Goal: Navigation & Orientation: Find specific page/section

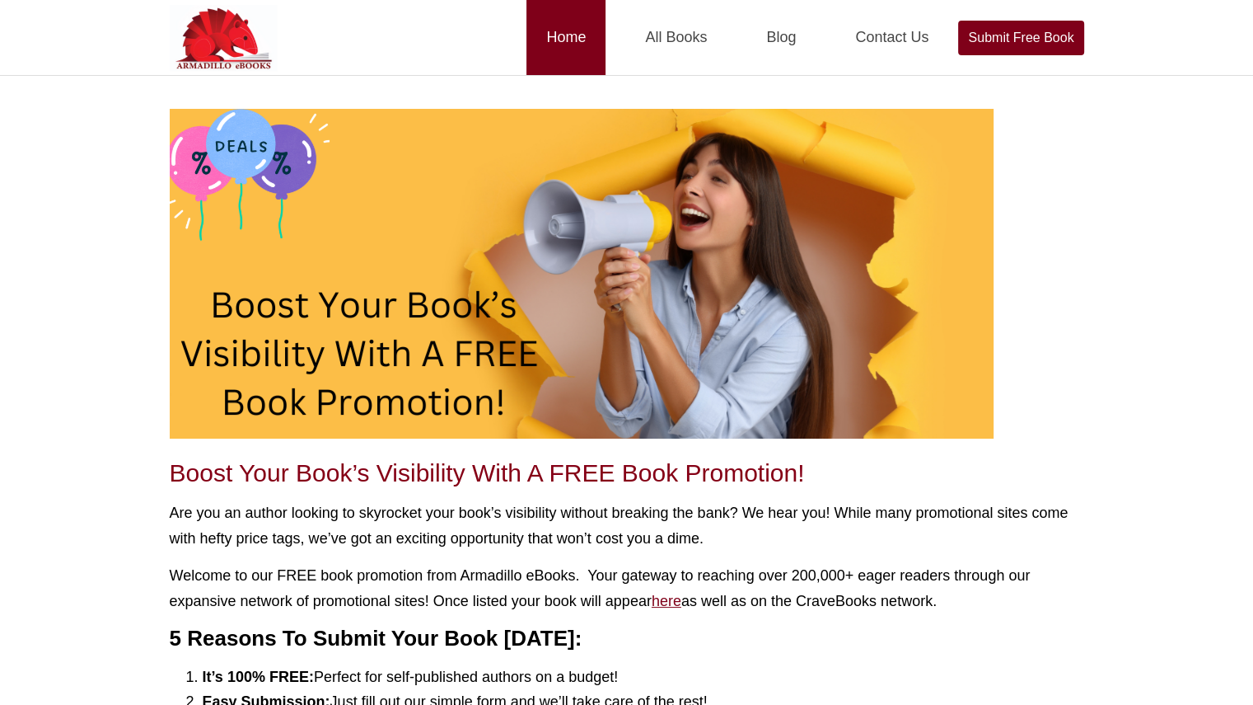
click at [574, 34] on link "Home" at bounding box center [566, 37] width 79 height 75
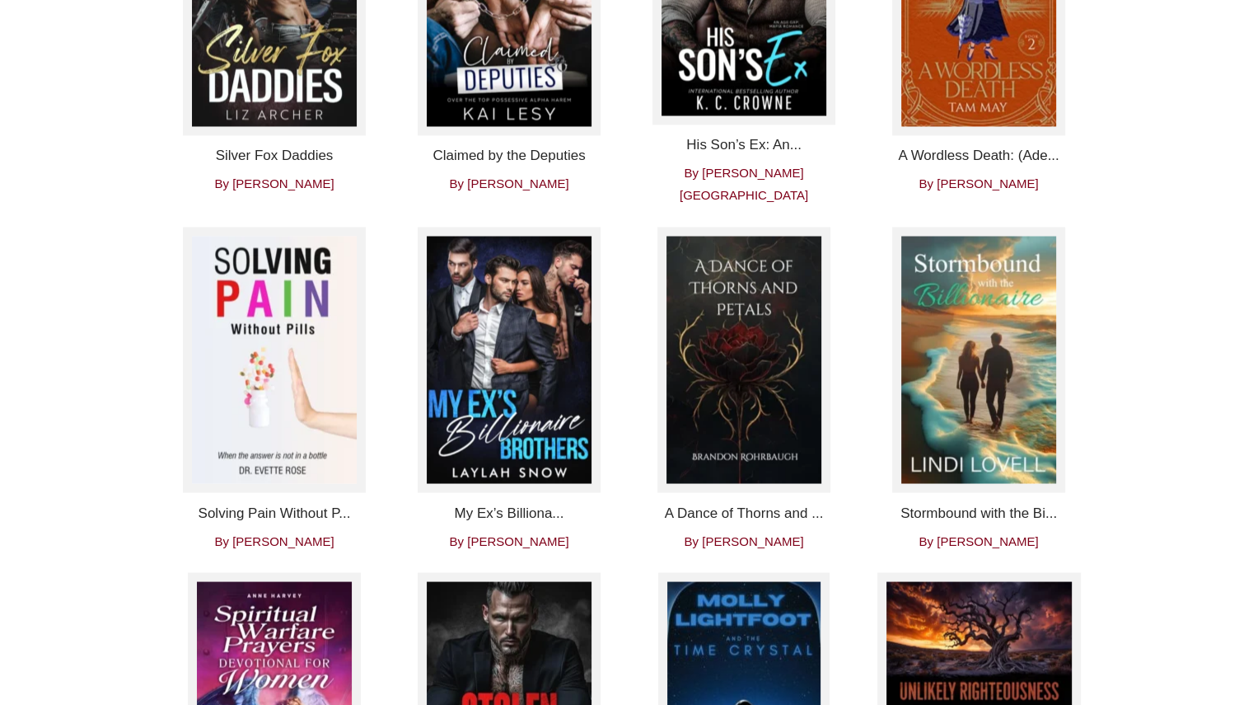
scroll to position [280, 0]
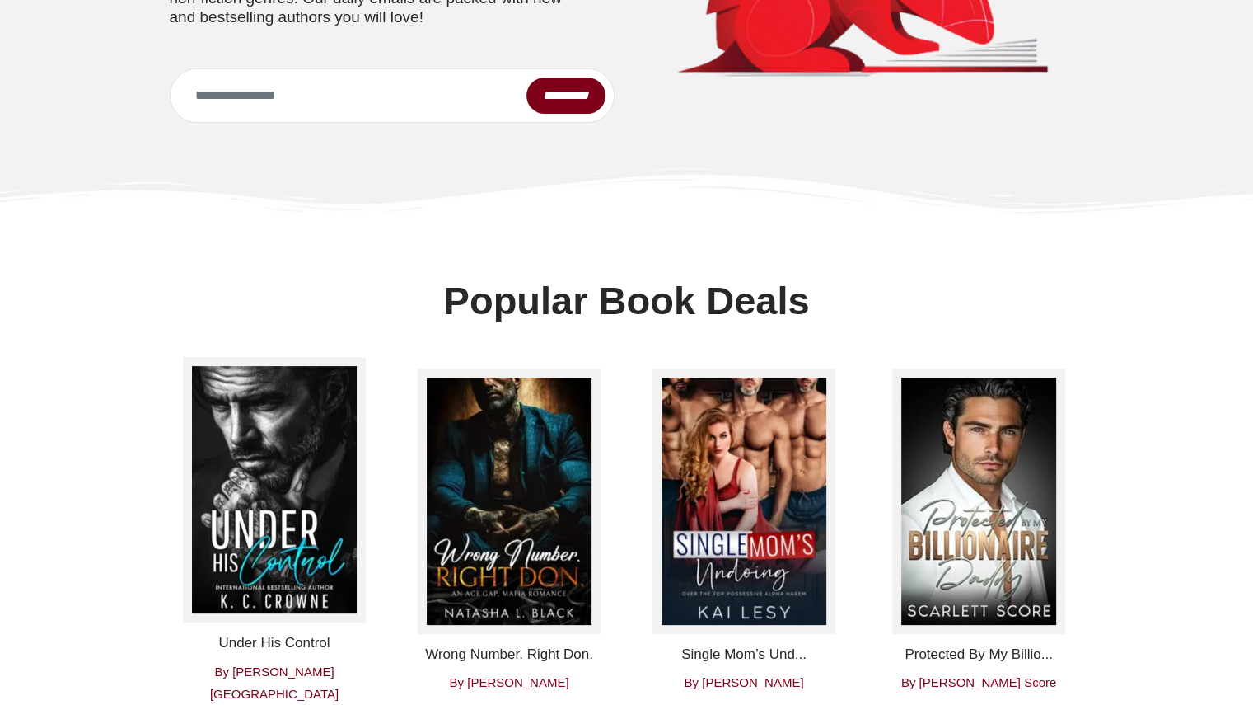
click at [257, 474] on img at bounding box center [274, 489] width 183 height 265
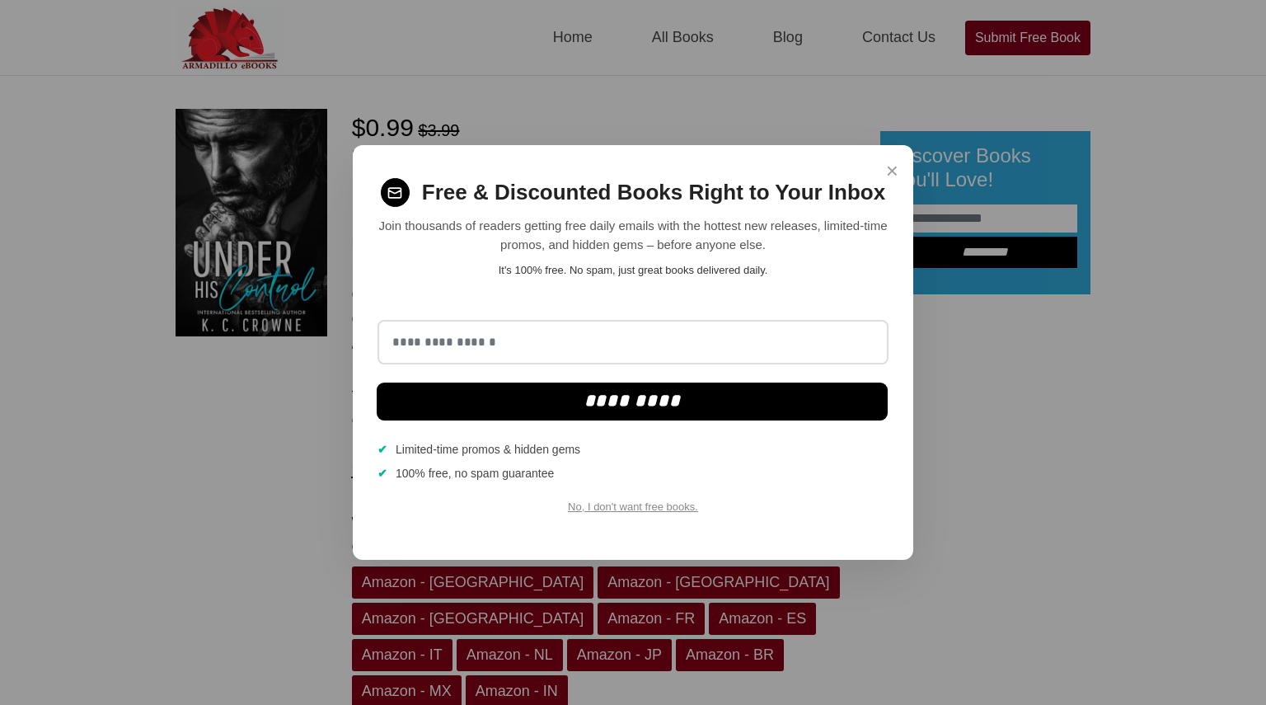
click at [891, 171] on span "×" at bounding box center [892, 171] width 12 height 32
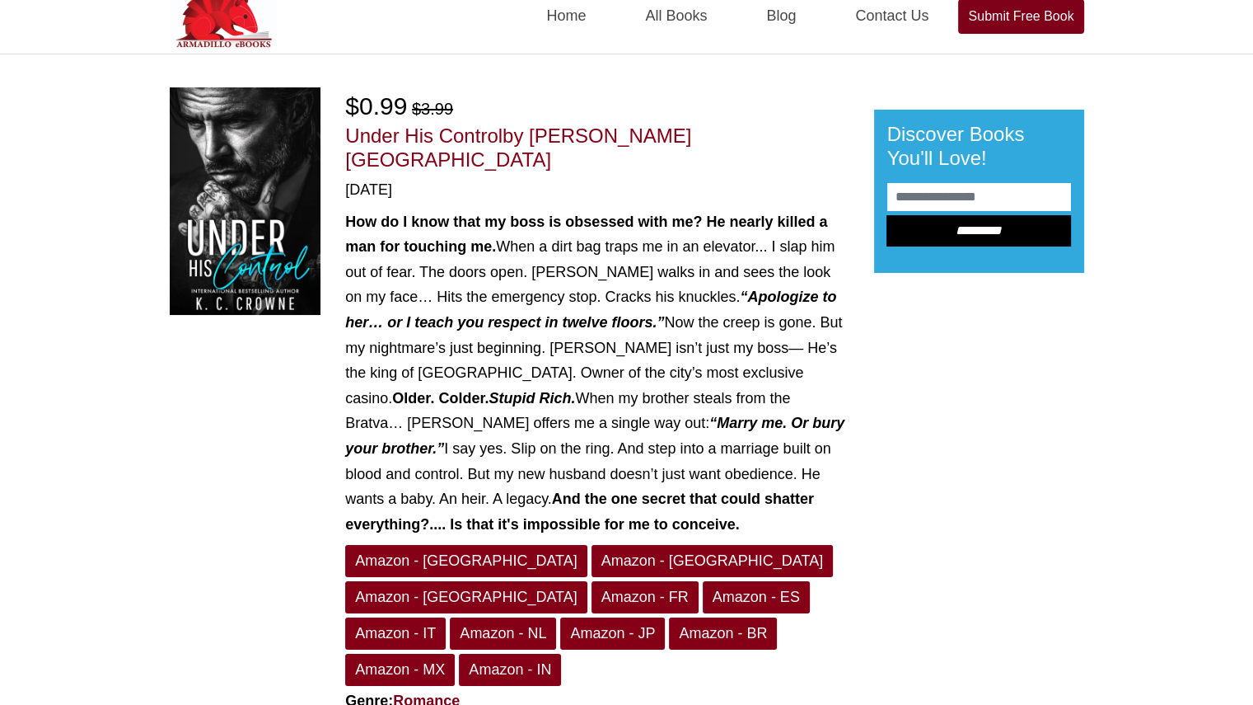
scroll to position [20, 0]
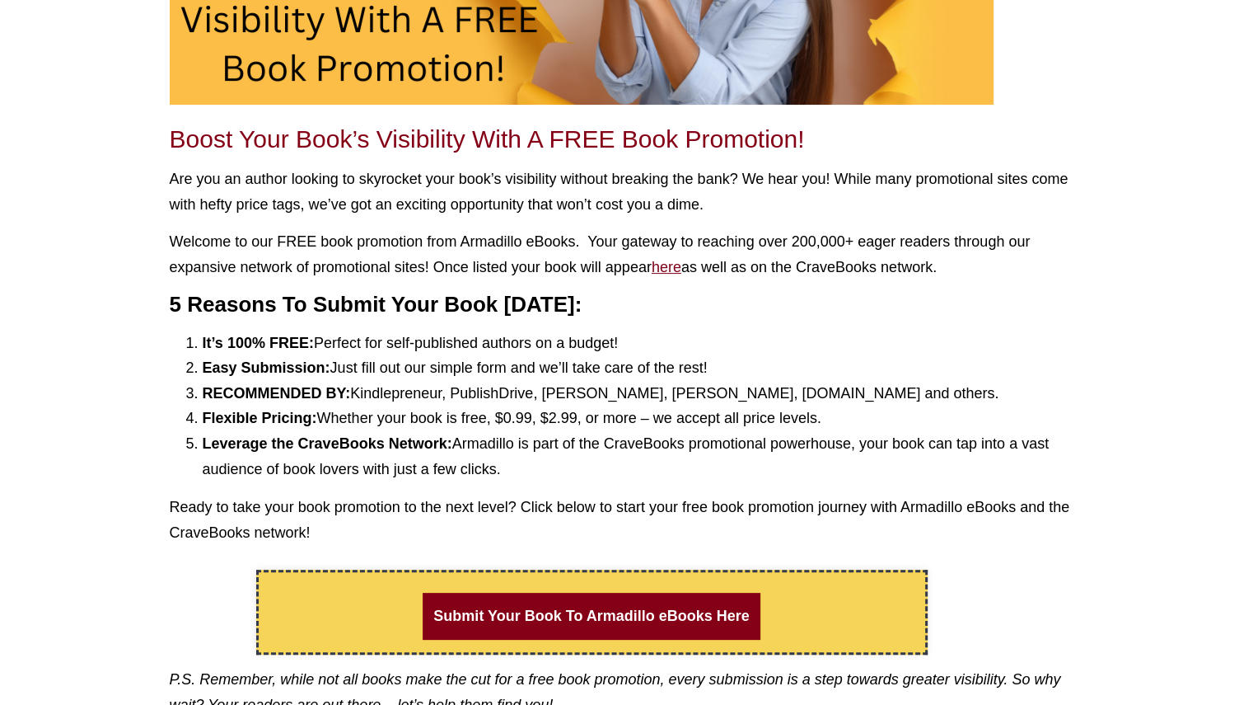
scroll to position [324, 0]
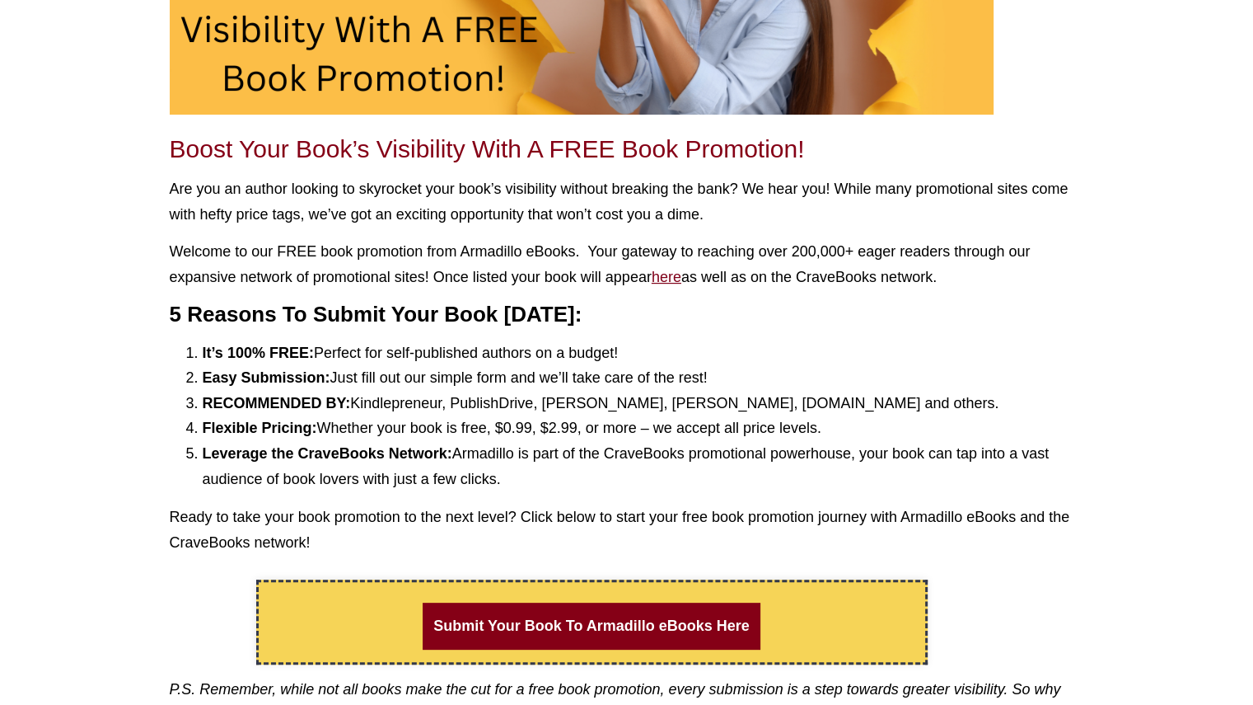
click at [676, 277] on u "here" at bounding box center [667, 277] width 30 height 16
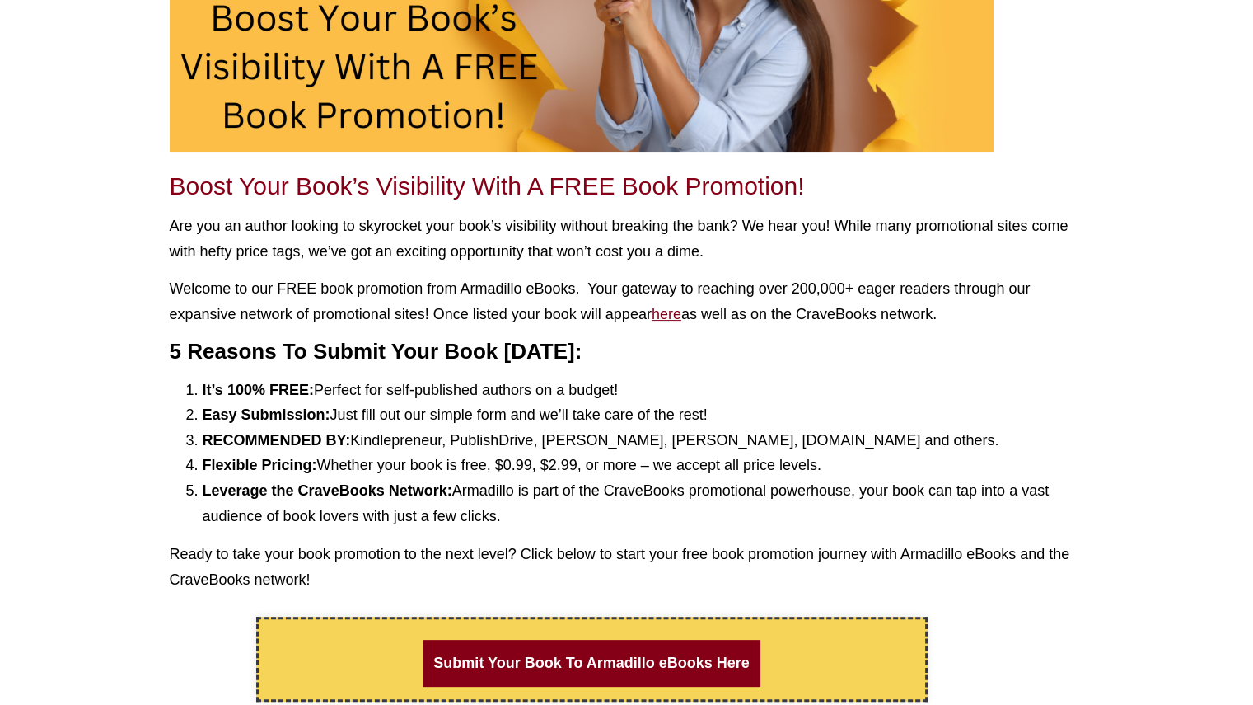
scroll to position [0, 0]
